Goal: Task Accomplishment & Management: Use online tool/utility

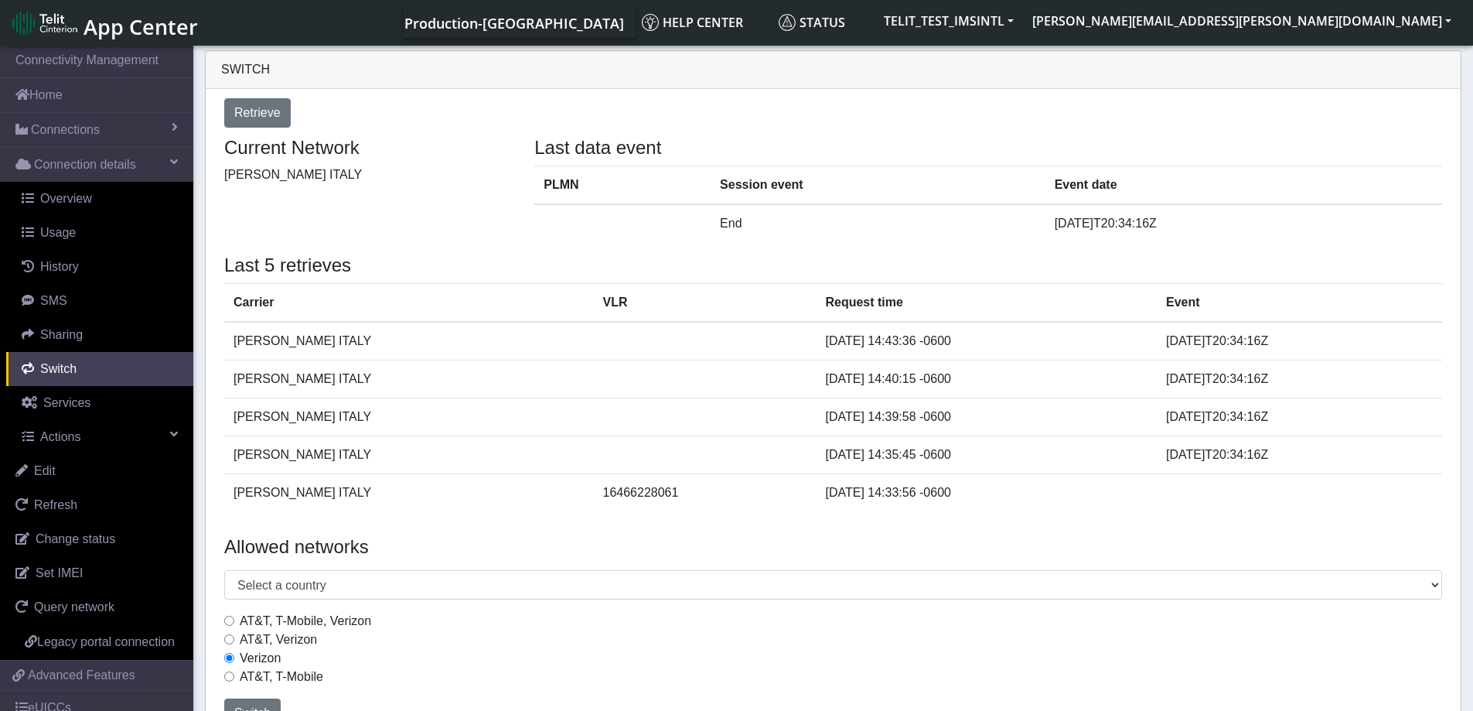
select select "[GEOGRAPHIC_DATA]"
click at [38, 95] on link "Home" at bounding box center [96, 95] width 193 height 34
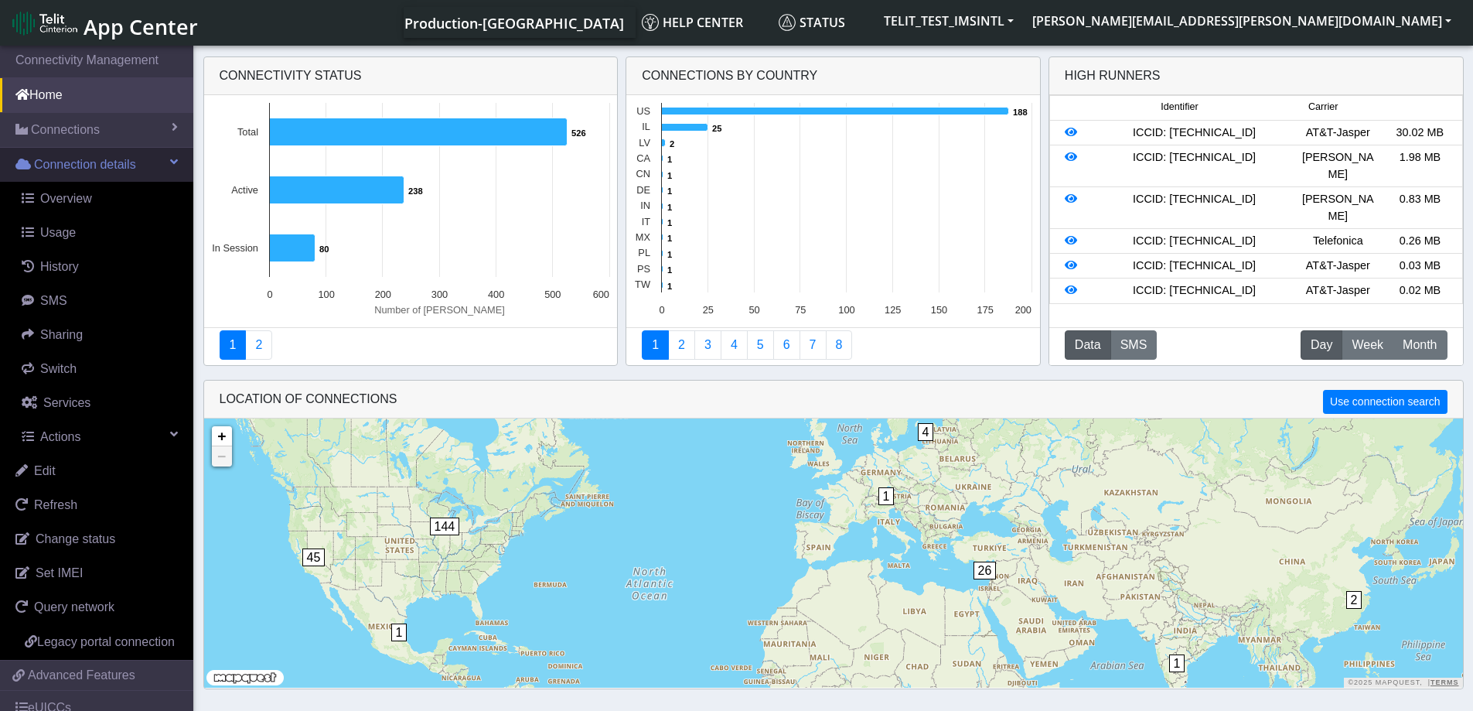
click at [49, 163] on span "Connection details" at bounding box center [85, 164] width 102 height 19
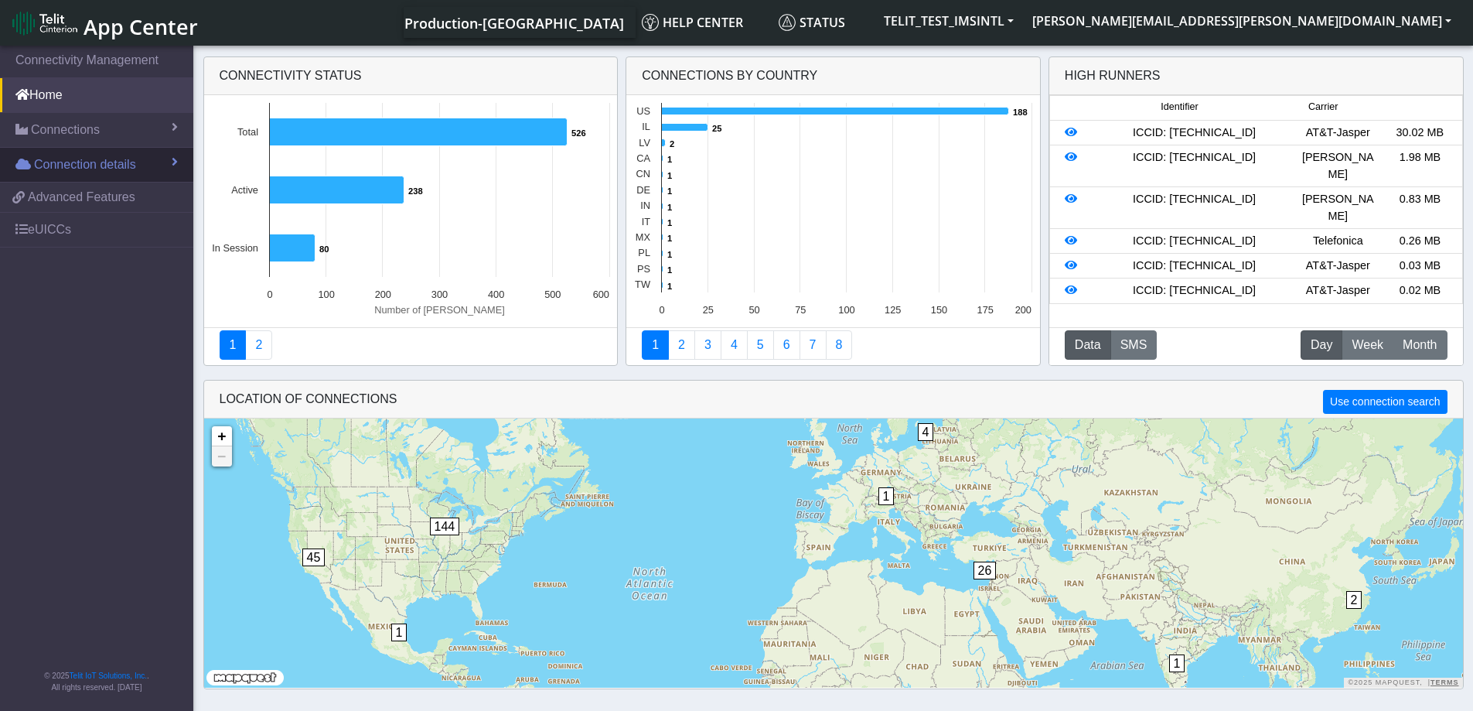
click at [49, 163] on span "Connection details" at bounding box center [85, 164] width 102 height 19
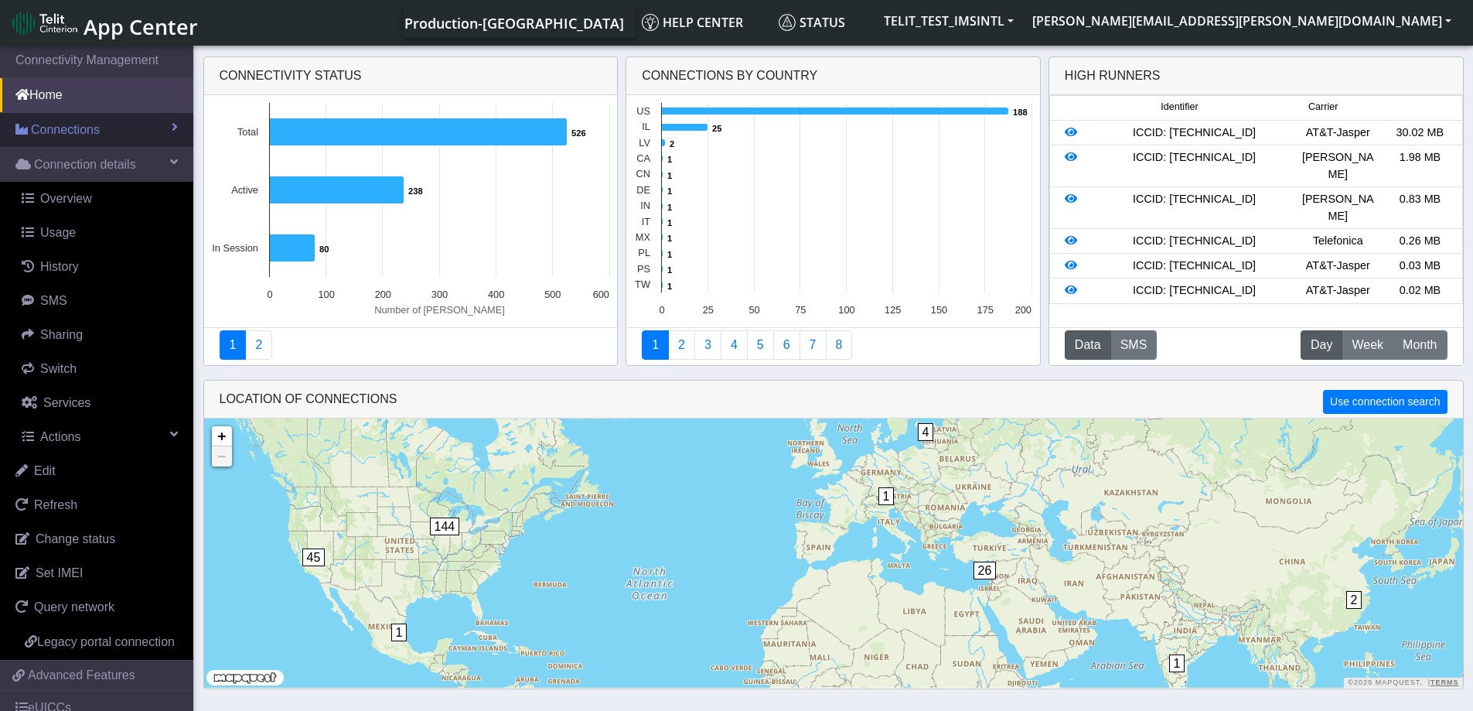
click at [60, 130] on span "Connections" at bounding box center [65, 130] width 69 height 19
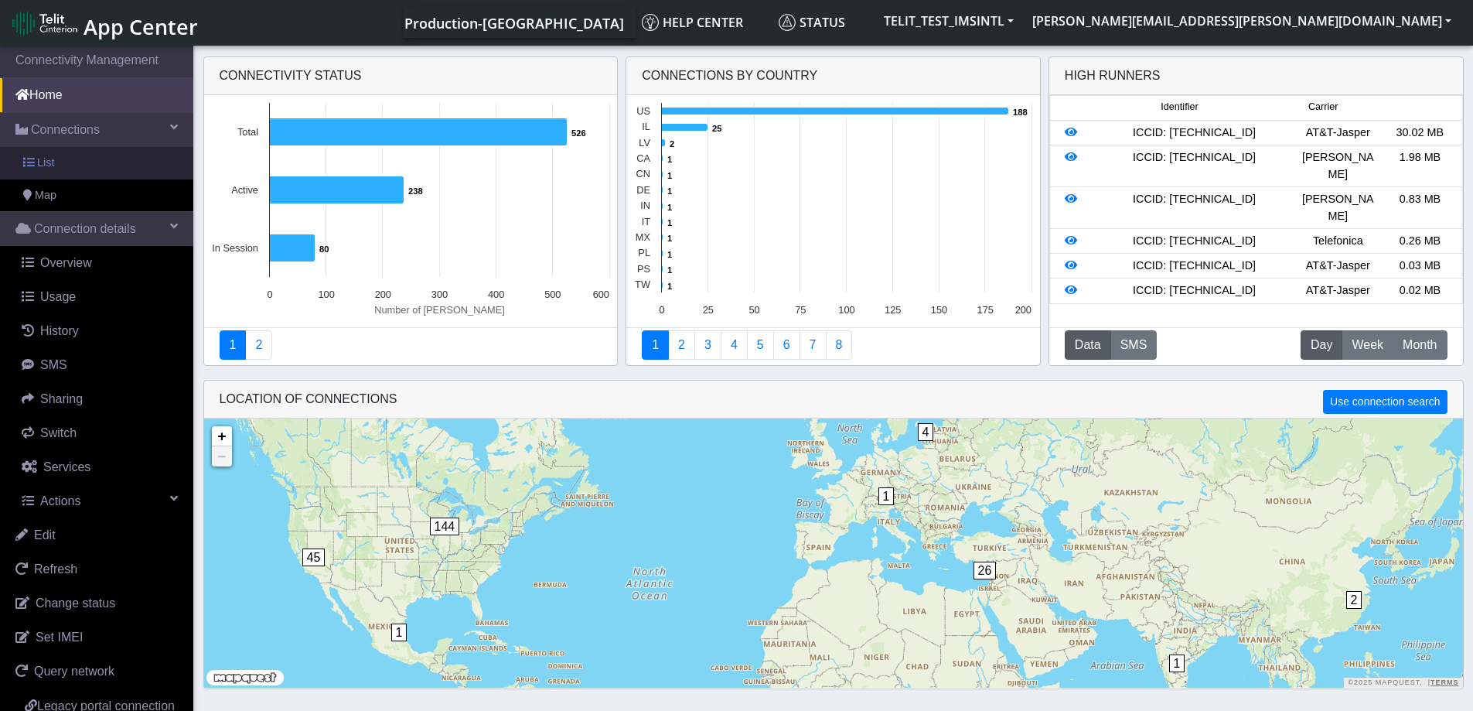
click at [55, 166] on link "List" at bounding box center [96, 163] width 193 height 32
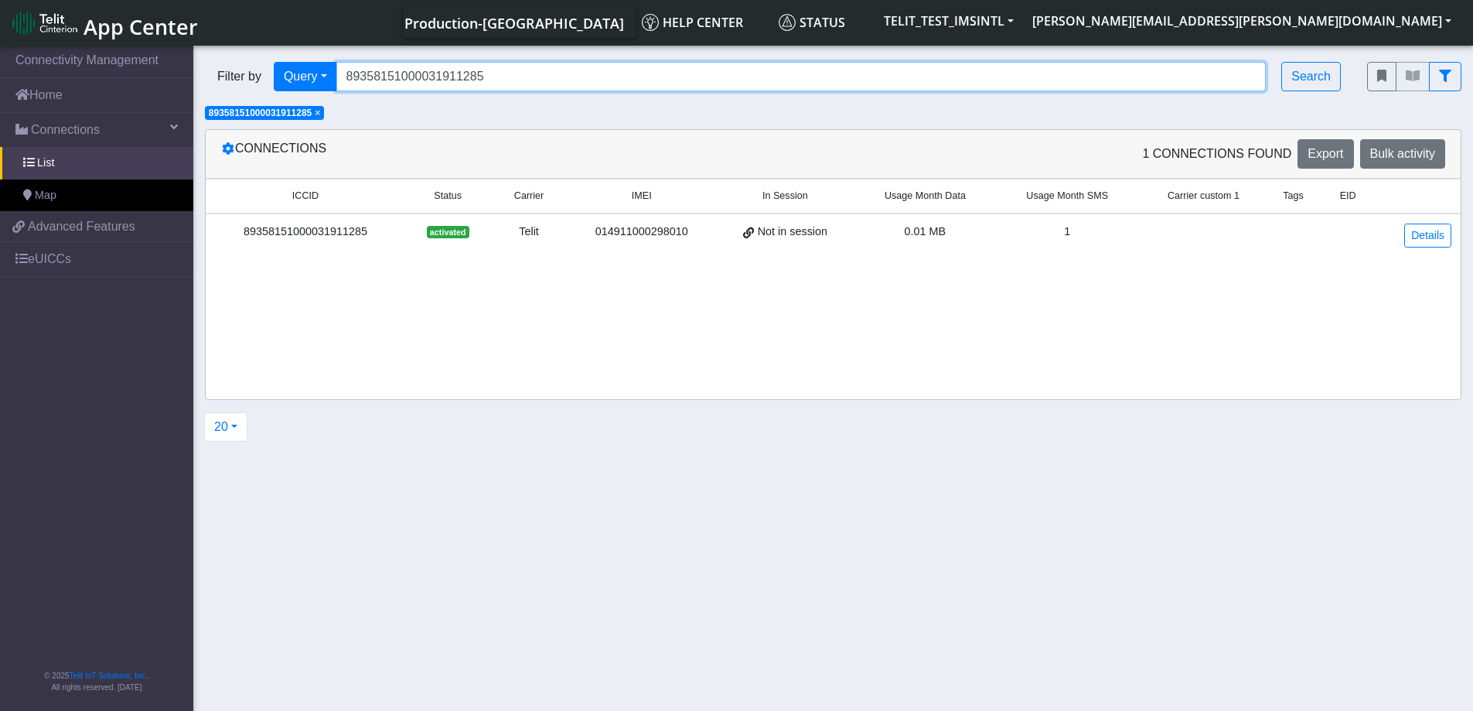
click at [499, 74] on input "89358151000031911285" at bounding box center [801, 76] width 930 height 29
click at [274, 233] on div "89358151000031911285" at bounding box center [305, 231] width 181 height 17
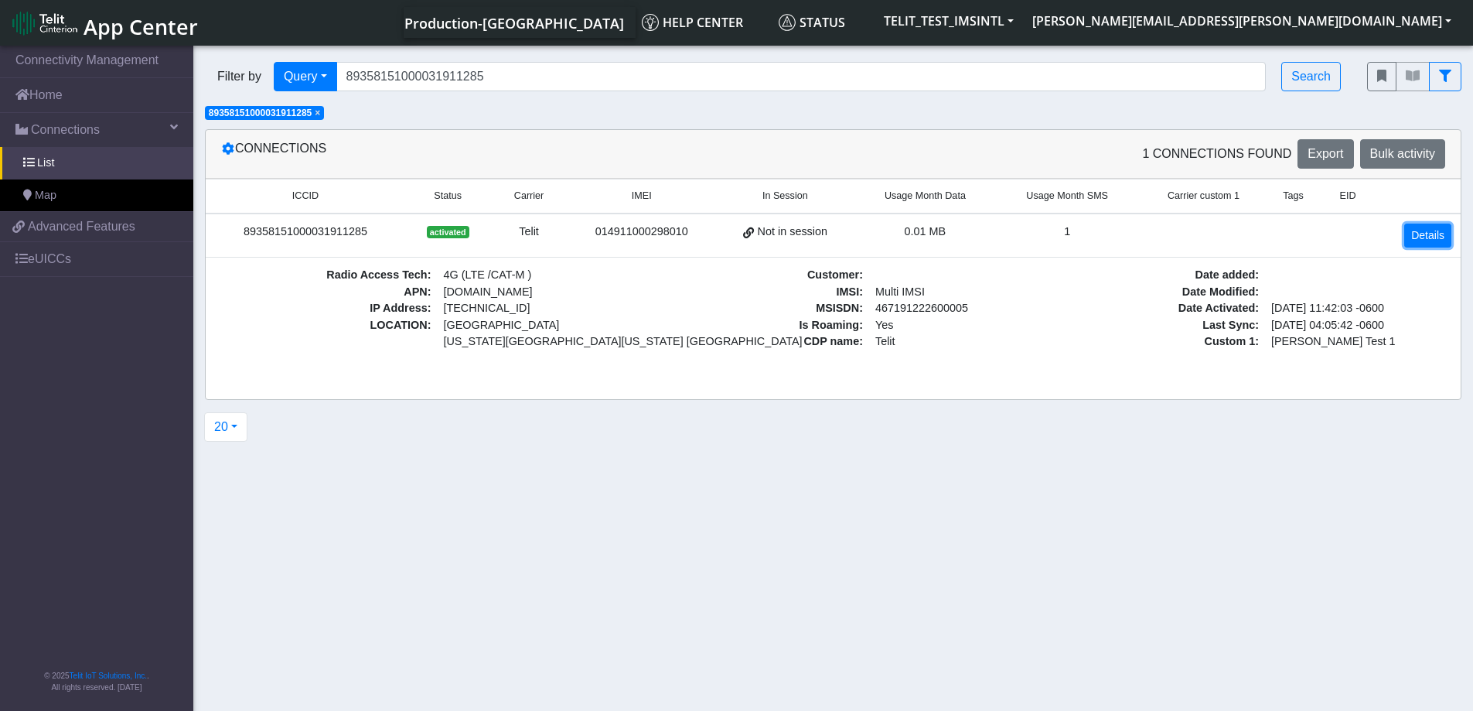
click at [1417, 234] on link "Details" at bounding box center [1427, 235] width 47 height 24
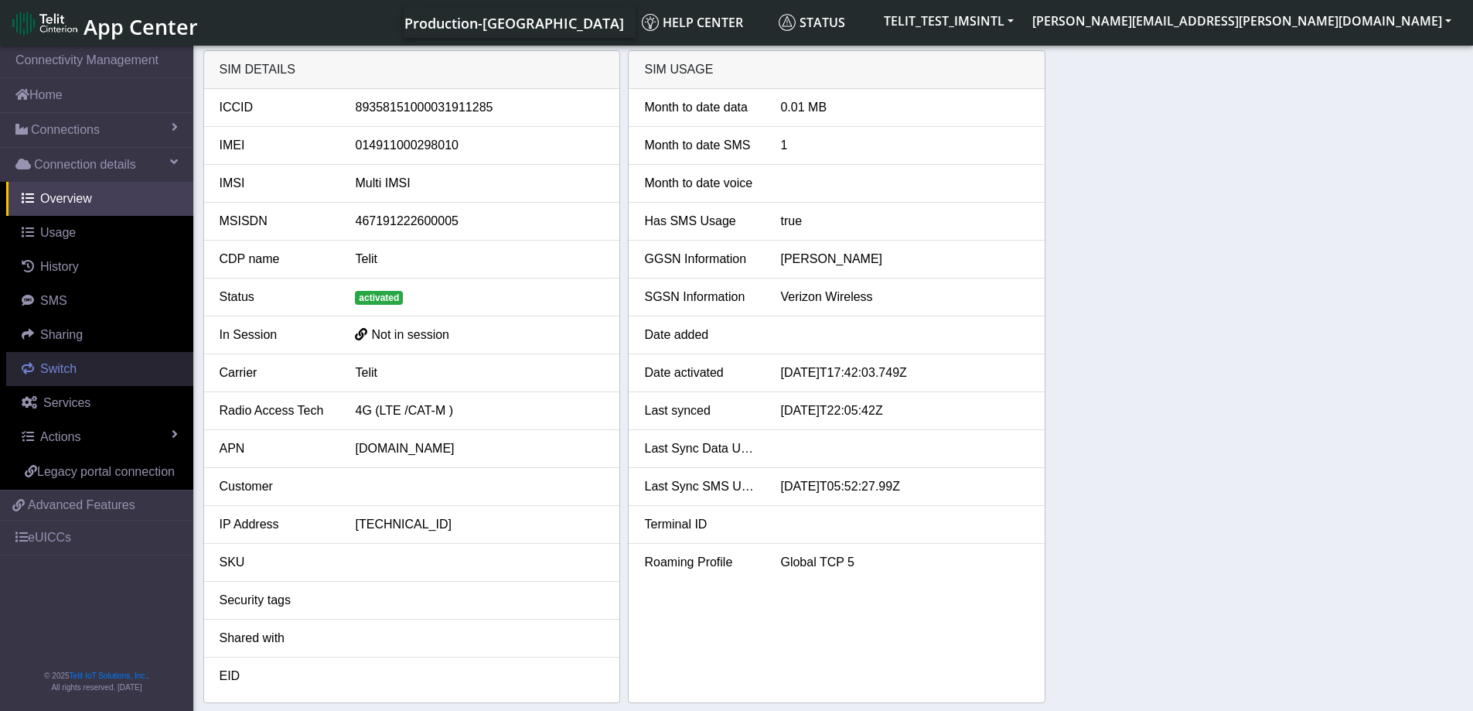
click at [49, 368] on span "Switch" at bounding box center [58, 368] width 36 height 13
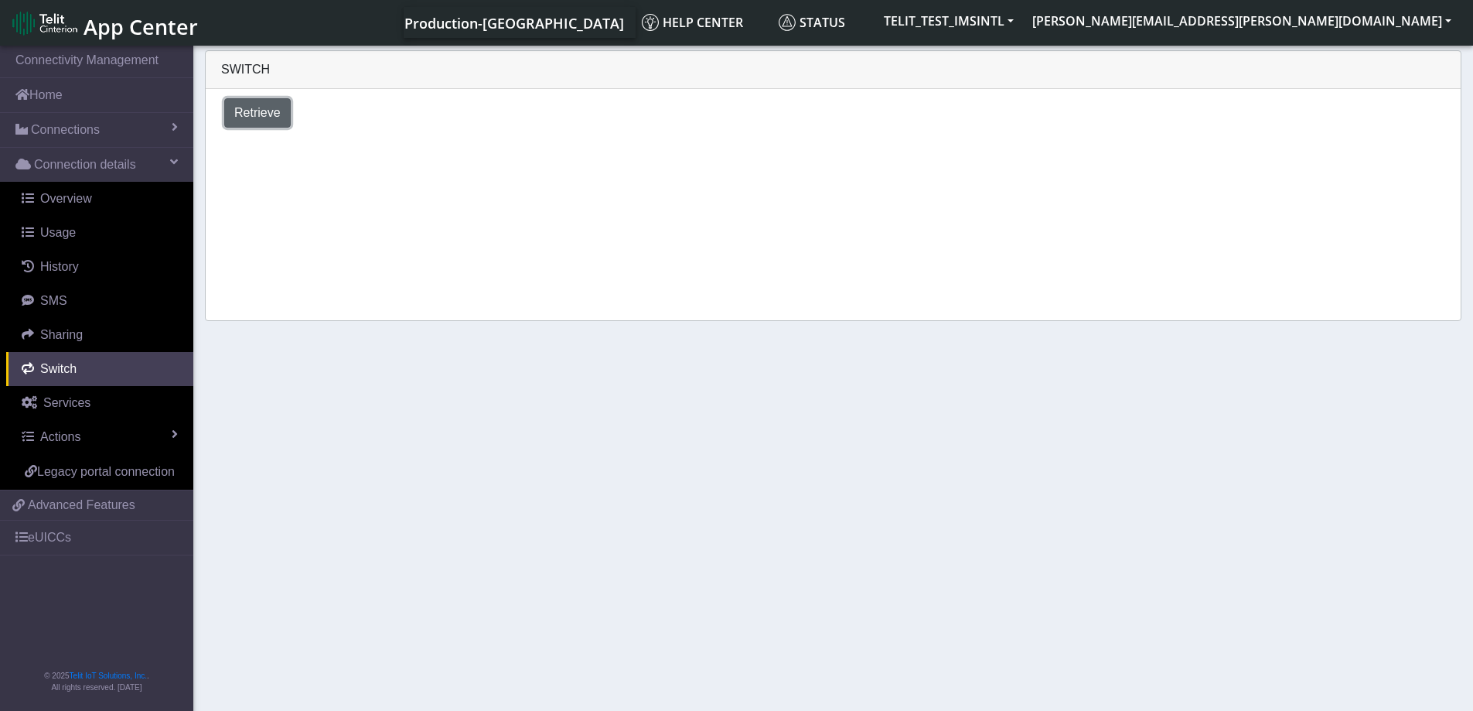
click at [261, 119] on span "Retrieve" at bounding box center [257, 112] width 46 height 13
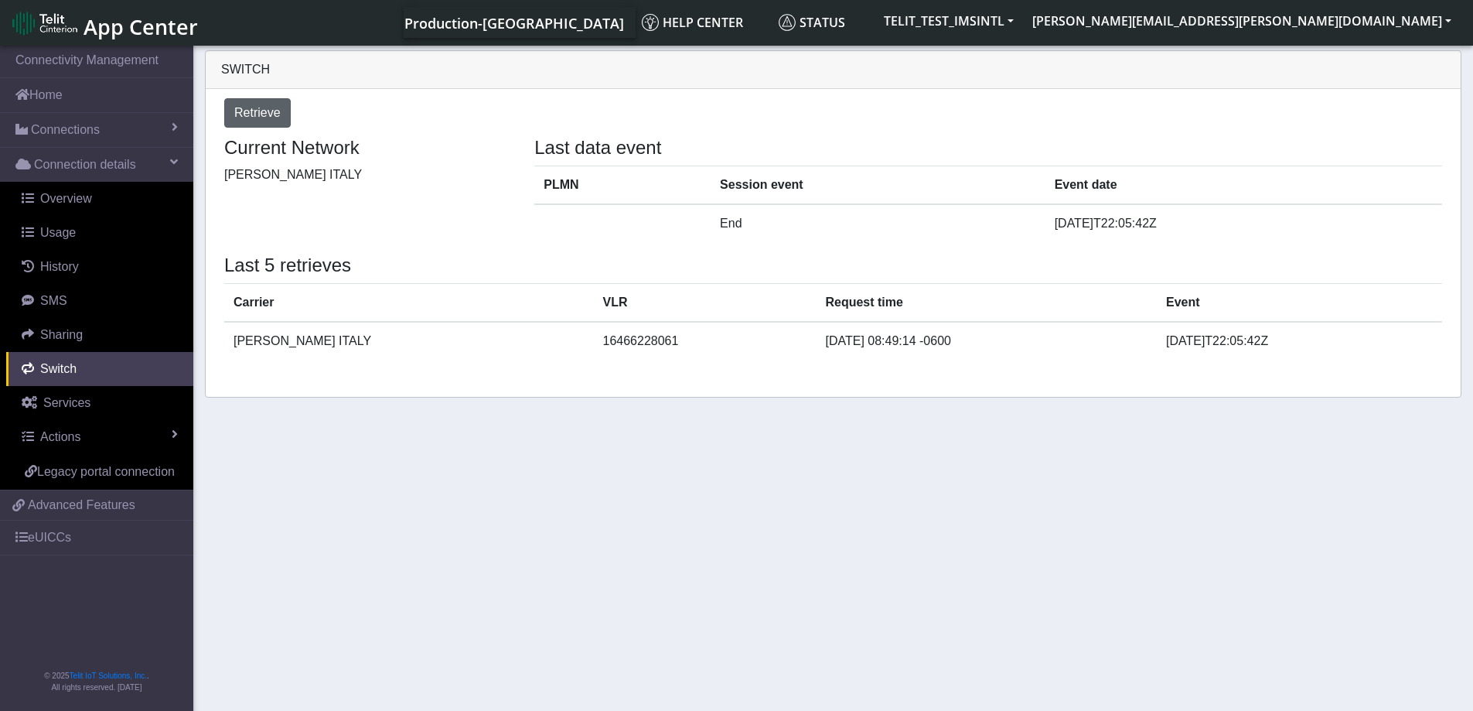
select select "[GEOGRAPHIC_DATA]"
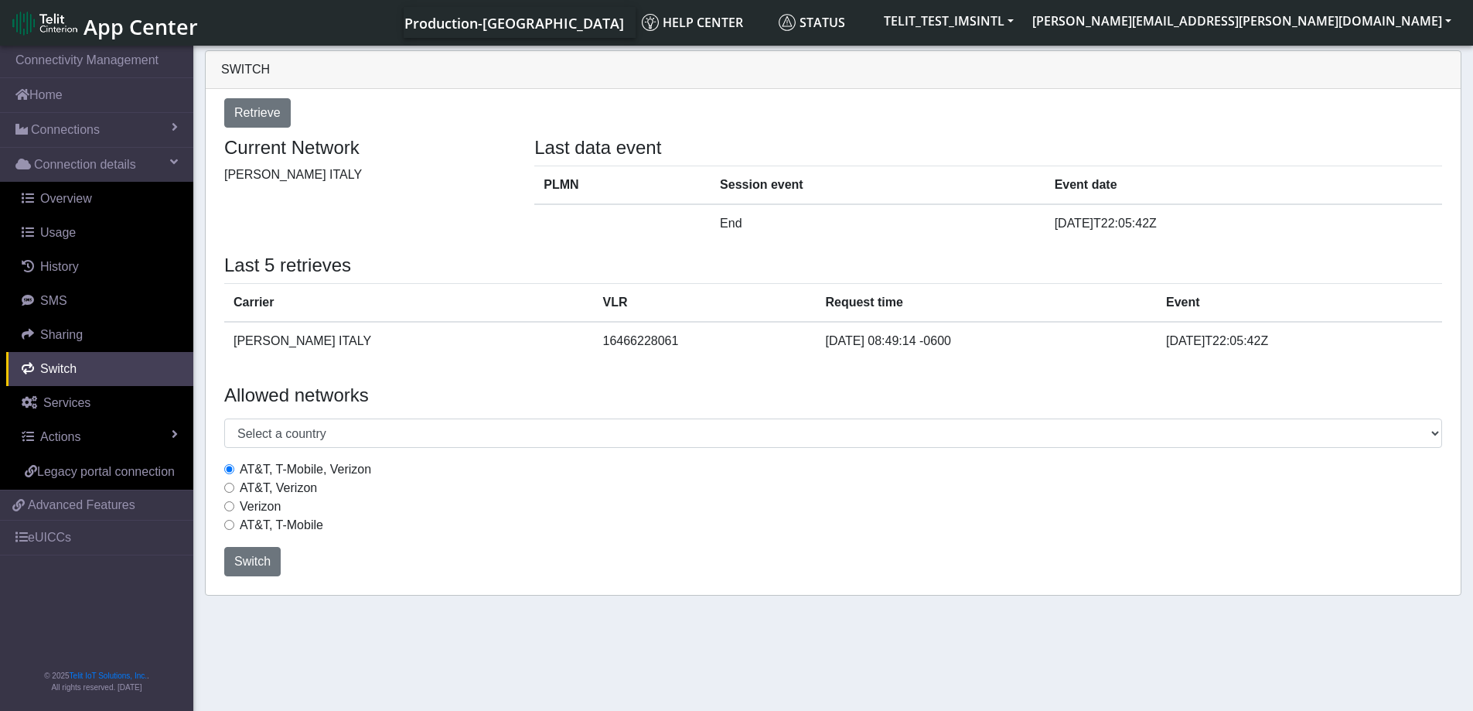
click at [229, 524] on input "AT&T, T-Mobile" at bounding box center [229, 525] width 10 height 10
radio input "true"
click at [251, 564] on span "Switch" at bounding box center [252, 560] width 36 height 13
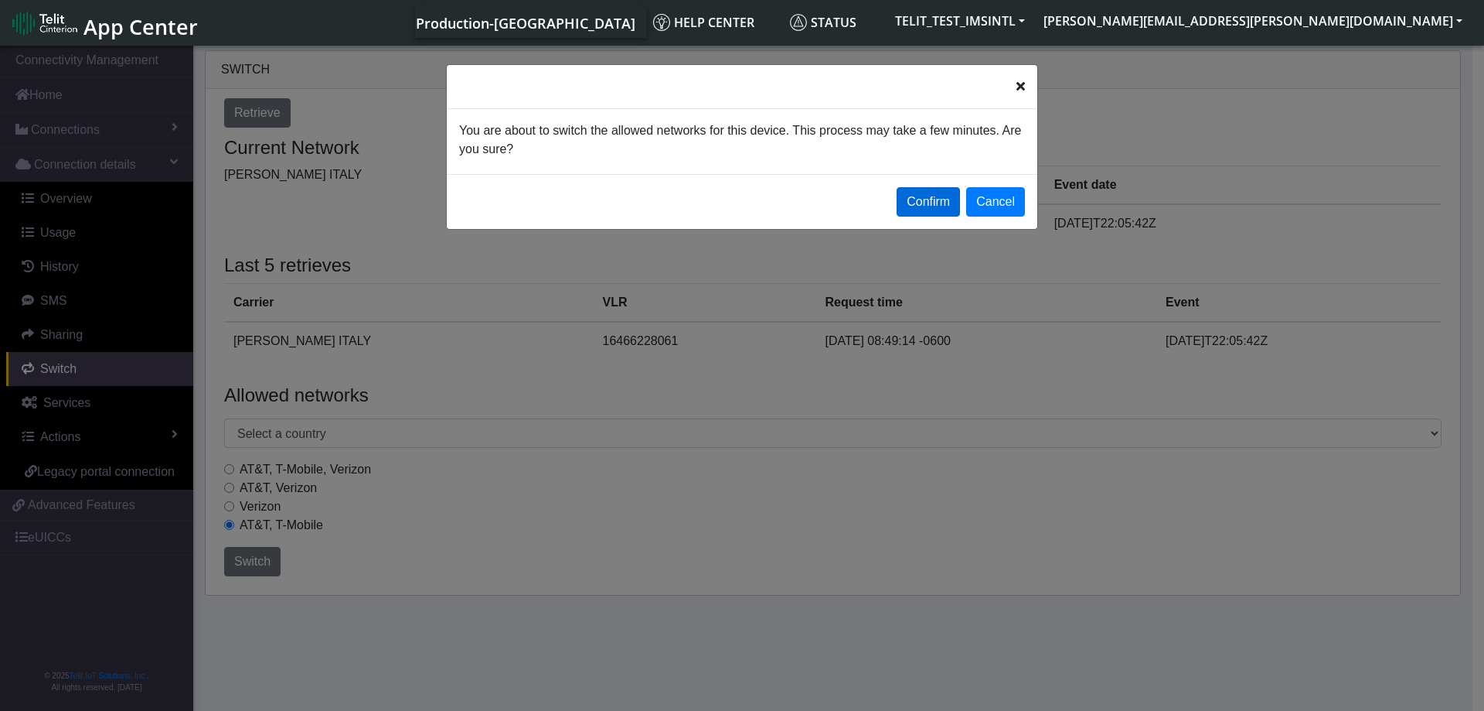
click at [935, 204] on button "Confirm" at bounding box center [928, 201] width 63 height 29
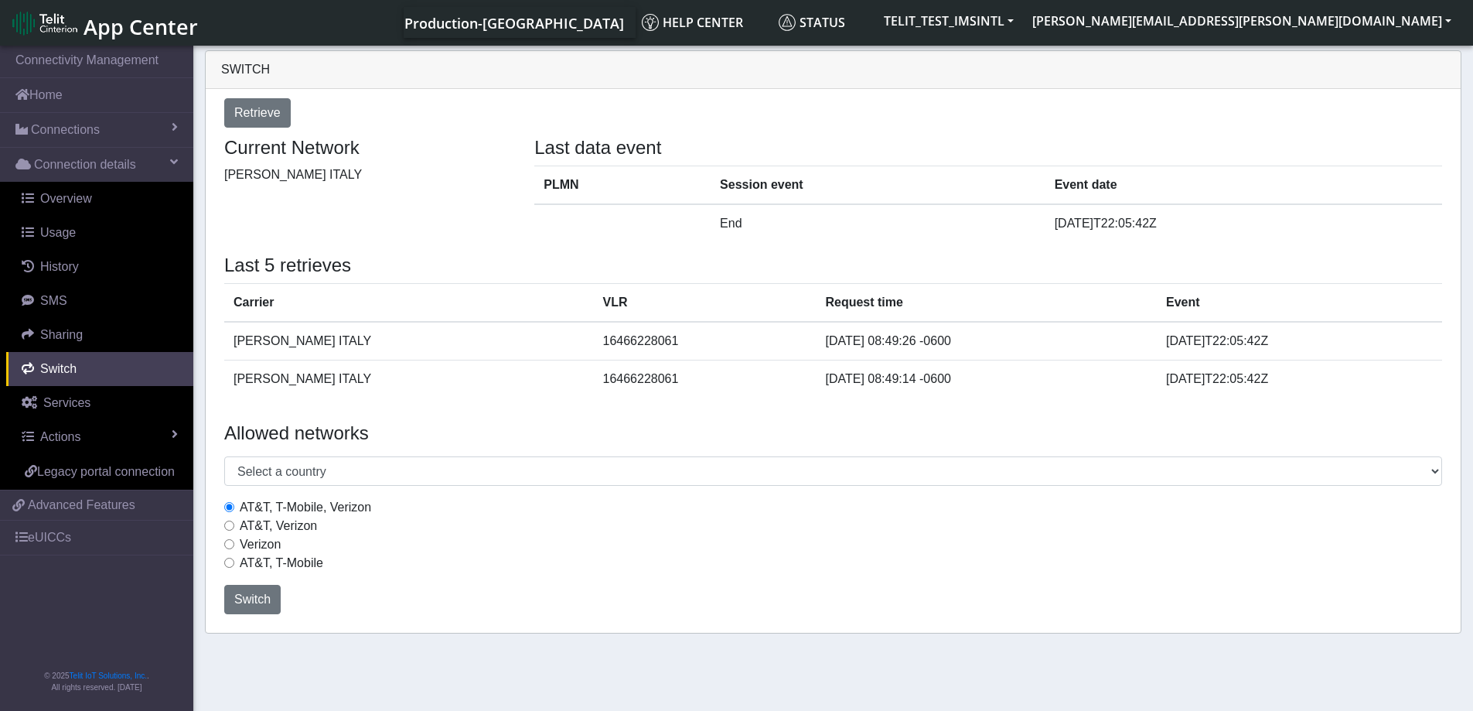
click at [230, 561] on input "AT&T, T-Mobile" at bounding box center [229, 562] width 10 height 10
radio input "true"
click at [237, 594] on span "Switch" at bounding box center [252, 598] width 36 height 13
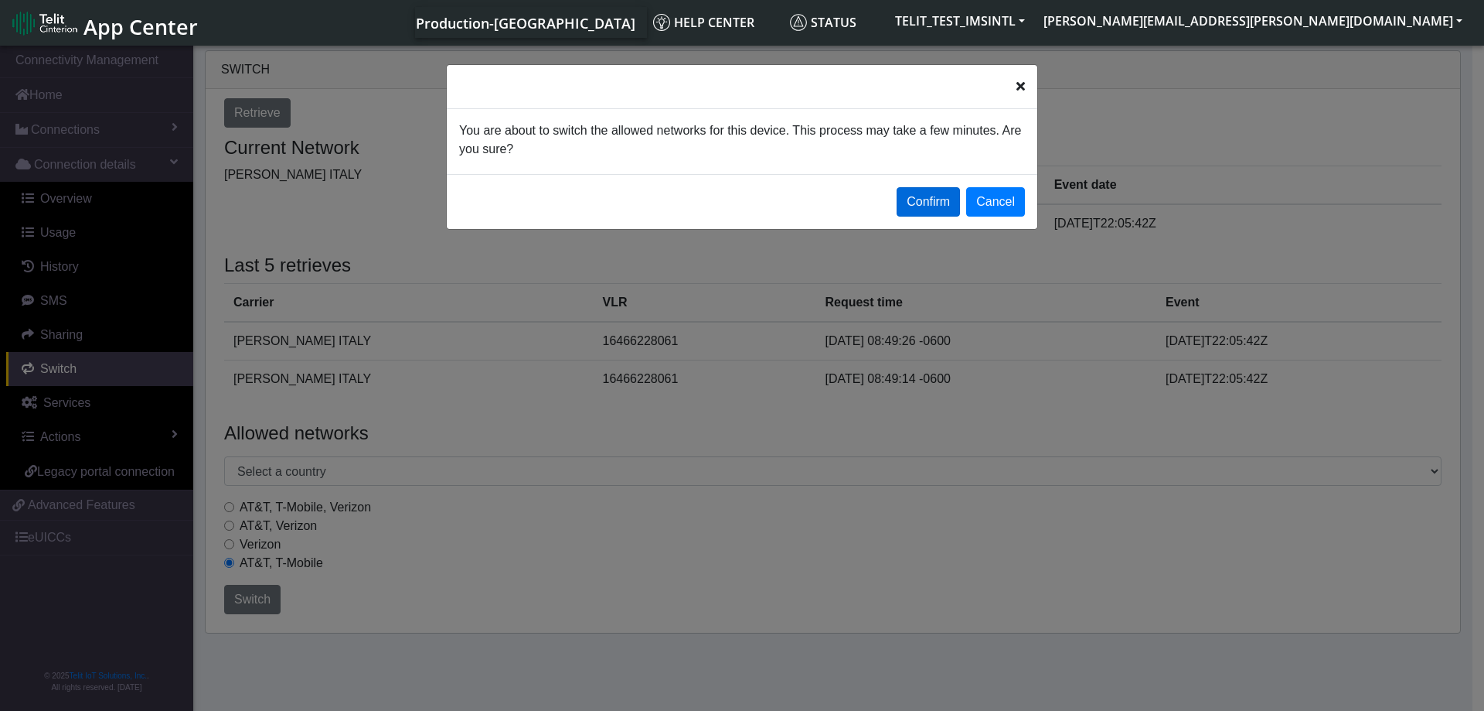
click at [930, 206] on button "Confirm" at bounding box center [928, 201] width 63 height 29
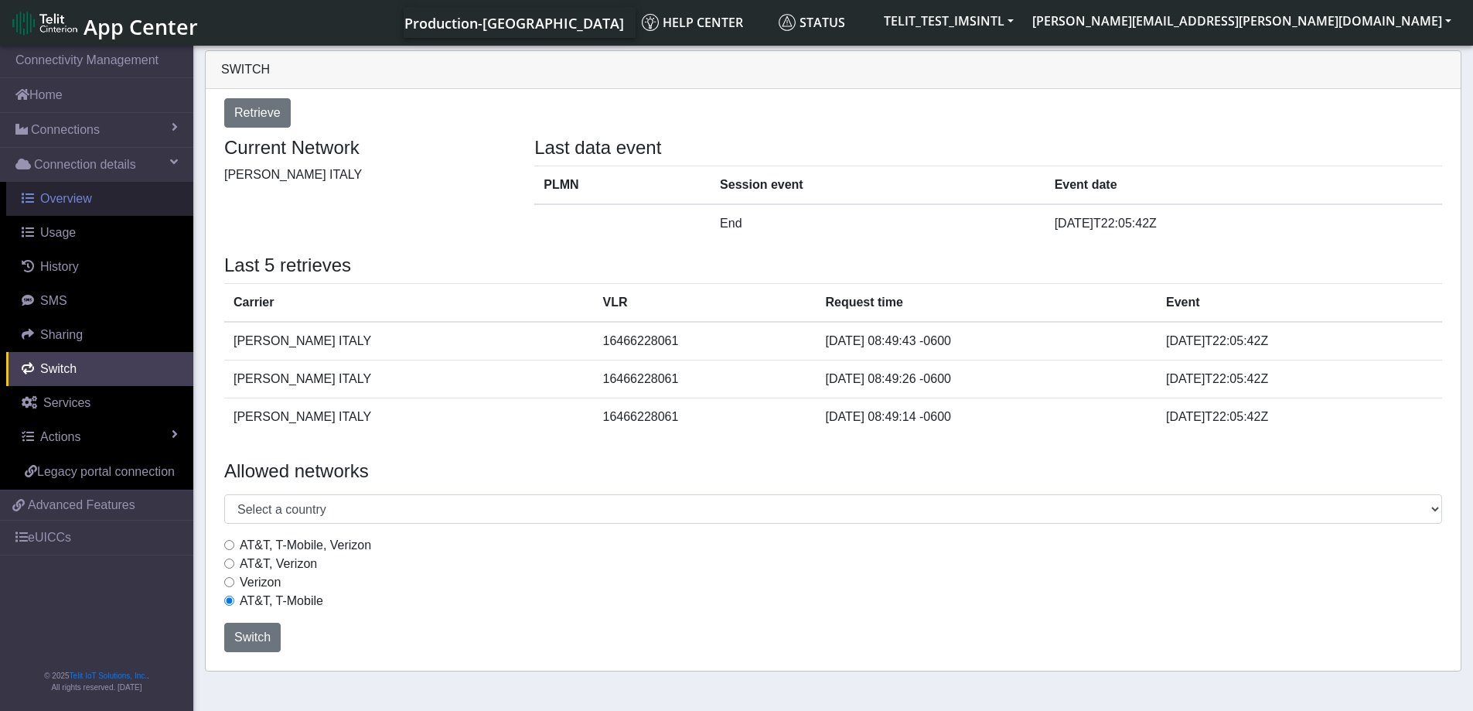
click at [66, 202] on span "Overview" at bounding box center [66, 198] width 52 height 13
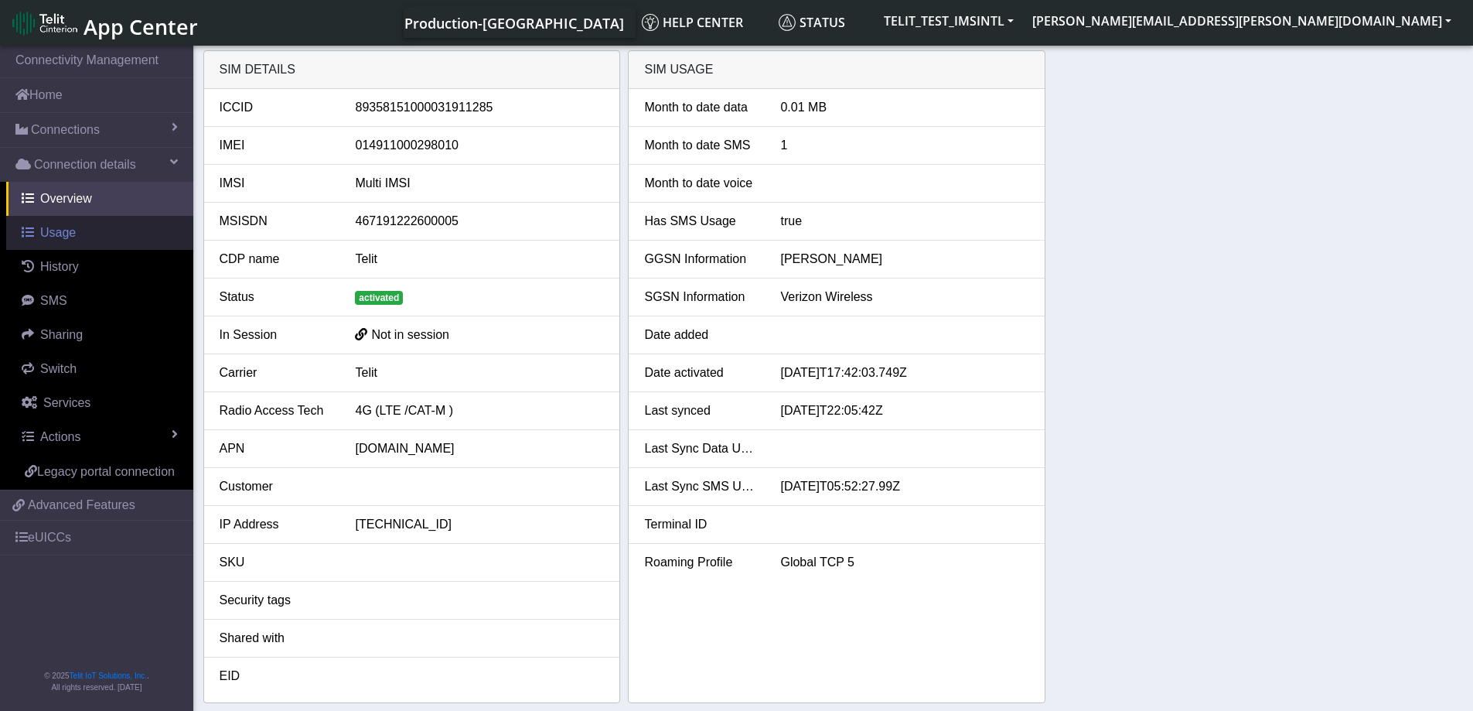
click at [56, 244] on link "Usage" at bounding box center [99, 233] width 187 height 34
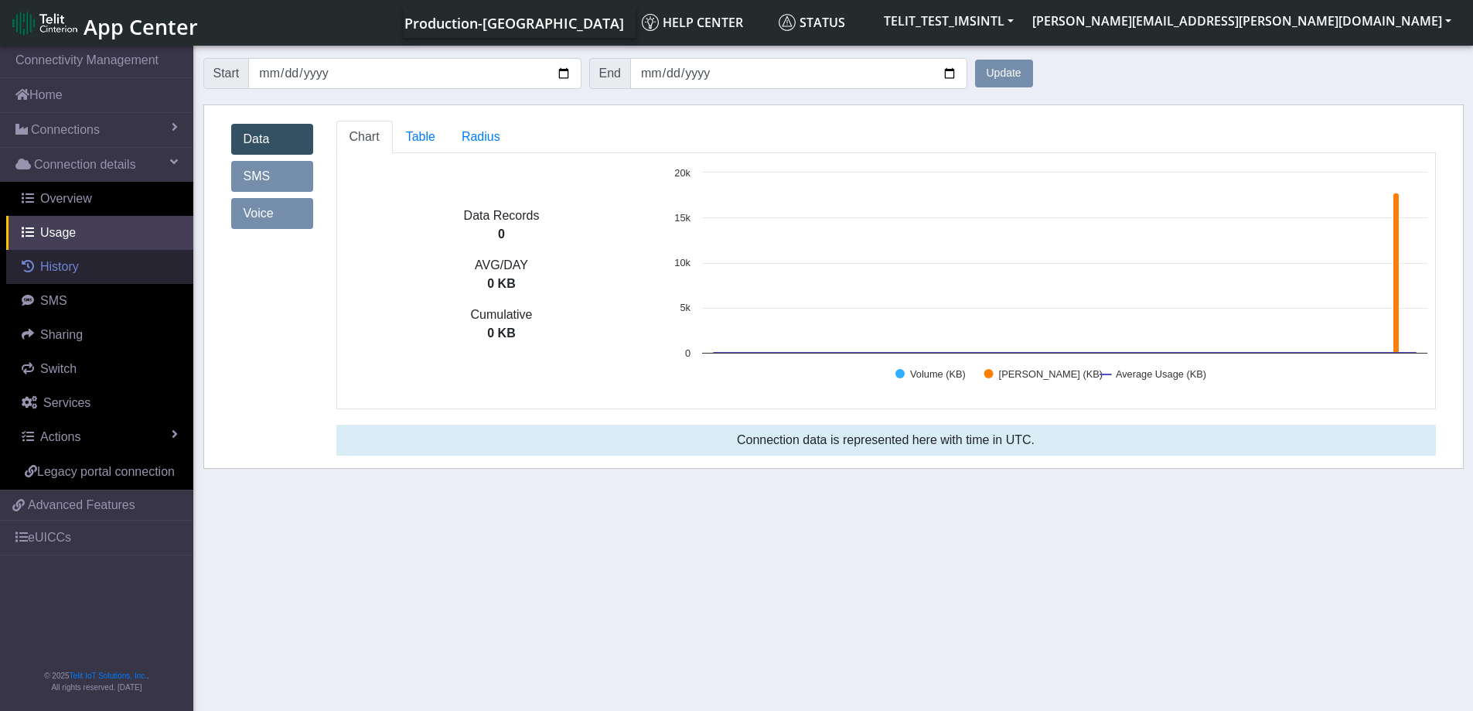
click at [54, 268] on span "History" at bounding box center [59, 266] width 39 height 13
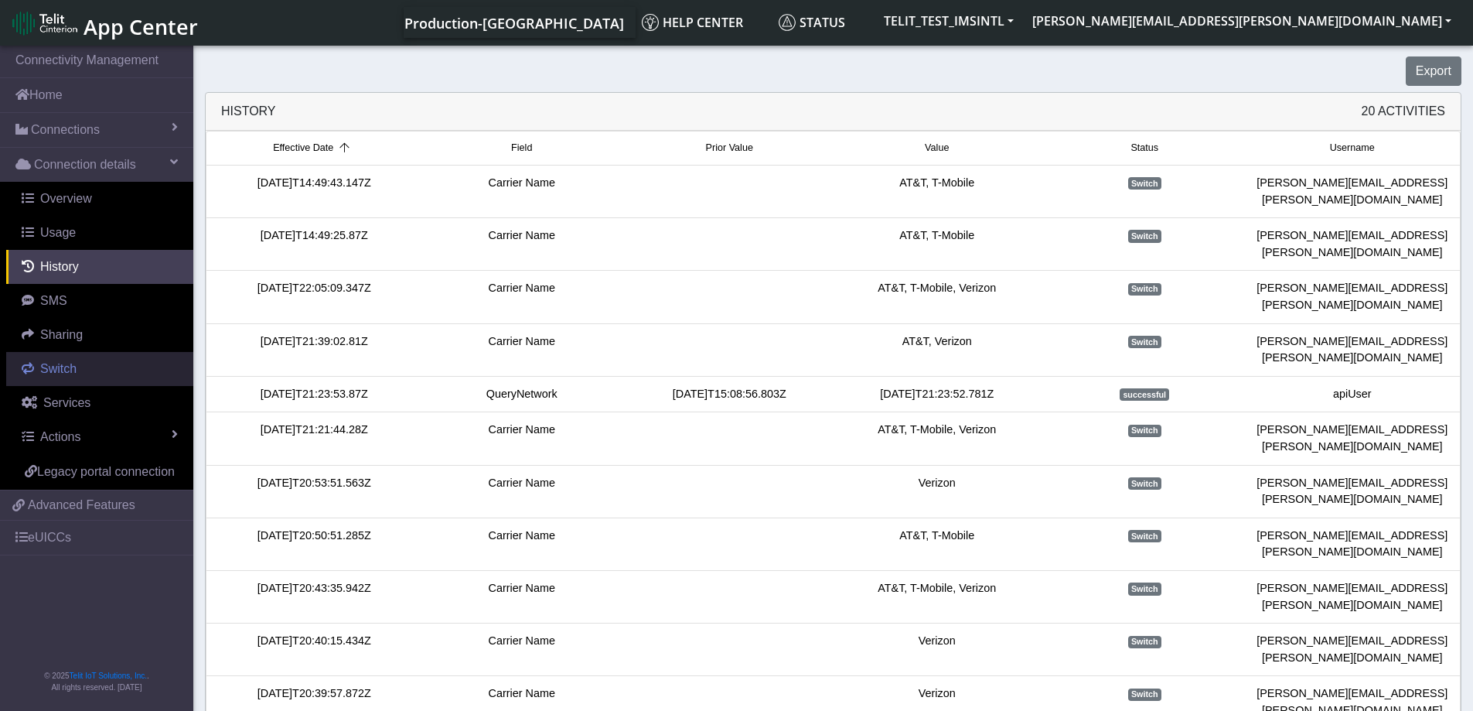
click at [61, 372] on span "Switch" at bounding box center [58, 368] width 36 height 13
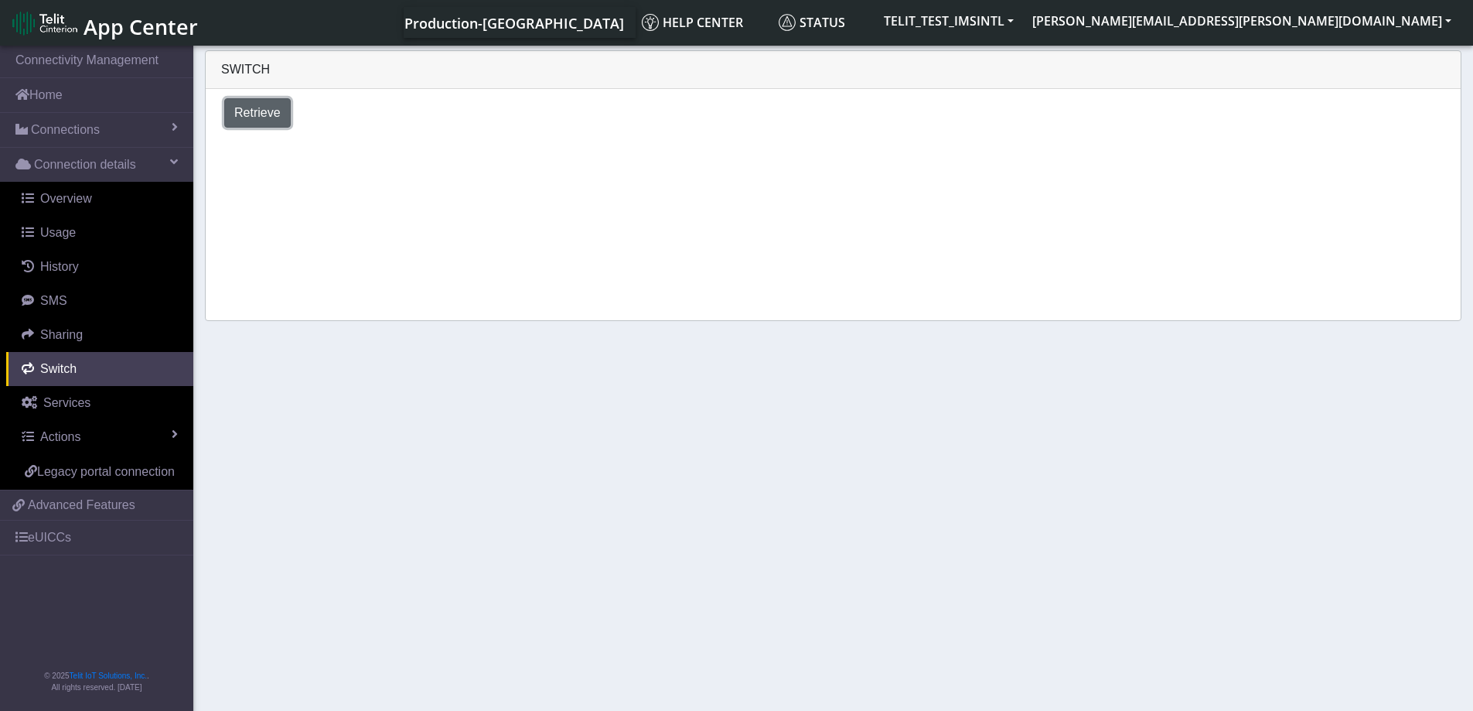
click at [262, 113] on span "Retrieve" at bounding box center [257, 112] width 46 height 13
select select "[GEOGRAPHIC_DATA]"
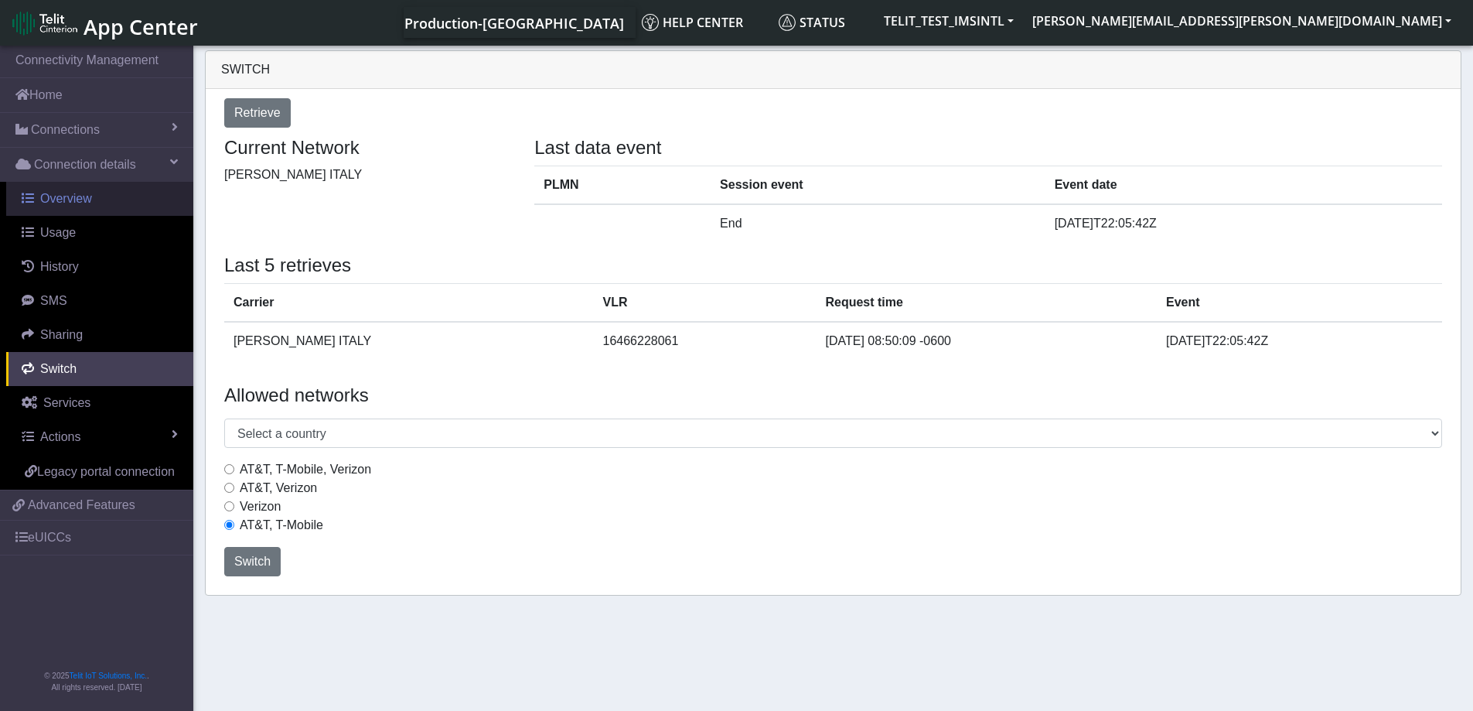
click at [61, 197] on span "Overview" at bounding box center [66, 198] width 52 height 13
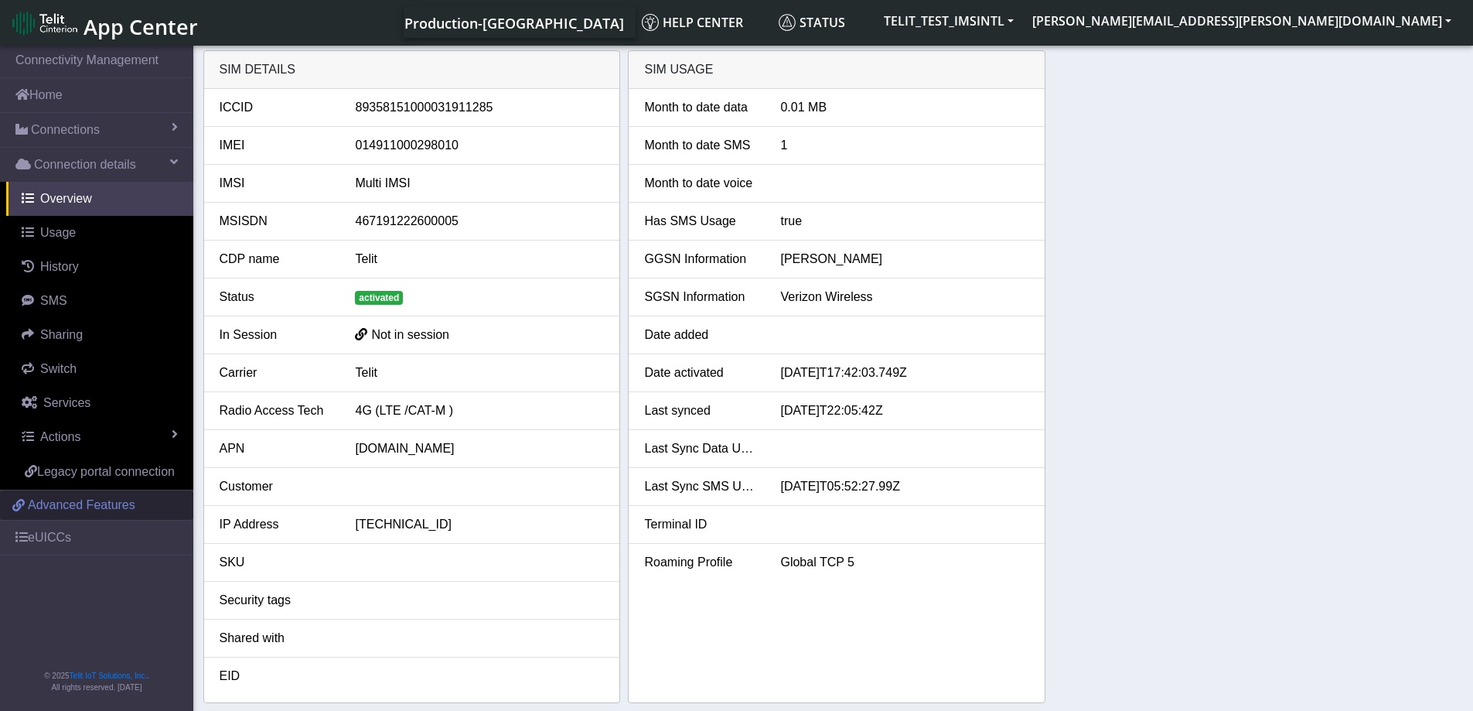
click at [87, 504] on span "Advanced Features" at bounding box center [81, 505] width 107 height 19
